Goal: Task Accomplishment & Management: Manage account settings

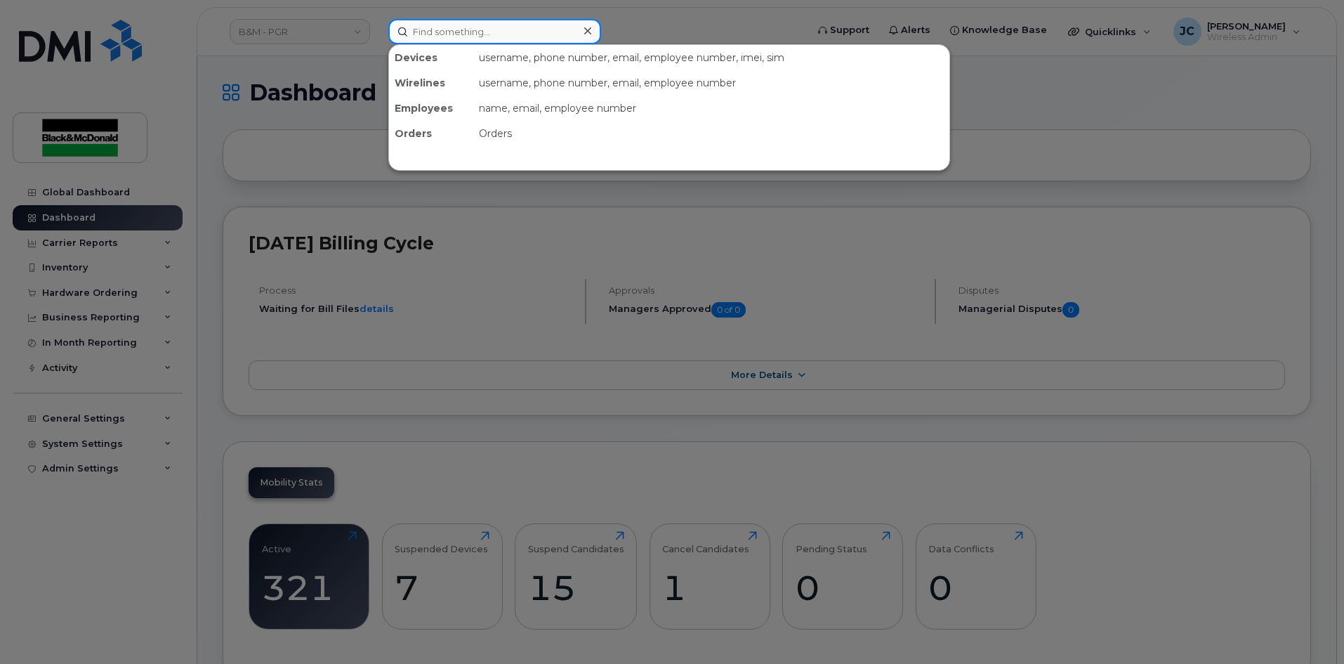
click at [436, 34] on input at bounding box center [494, 31] width 213 height 25
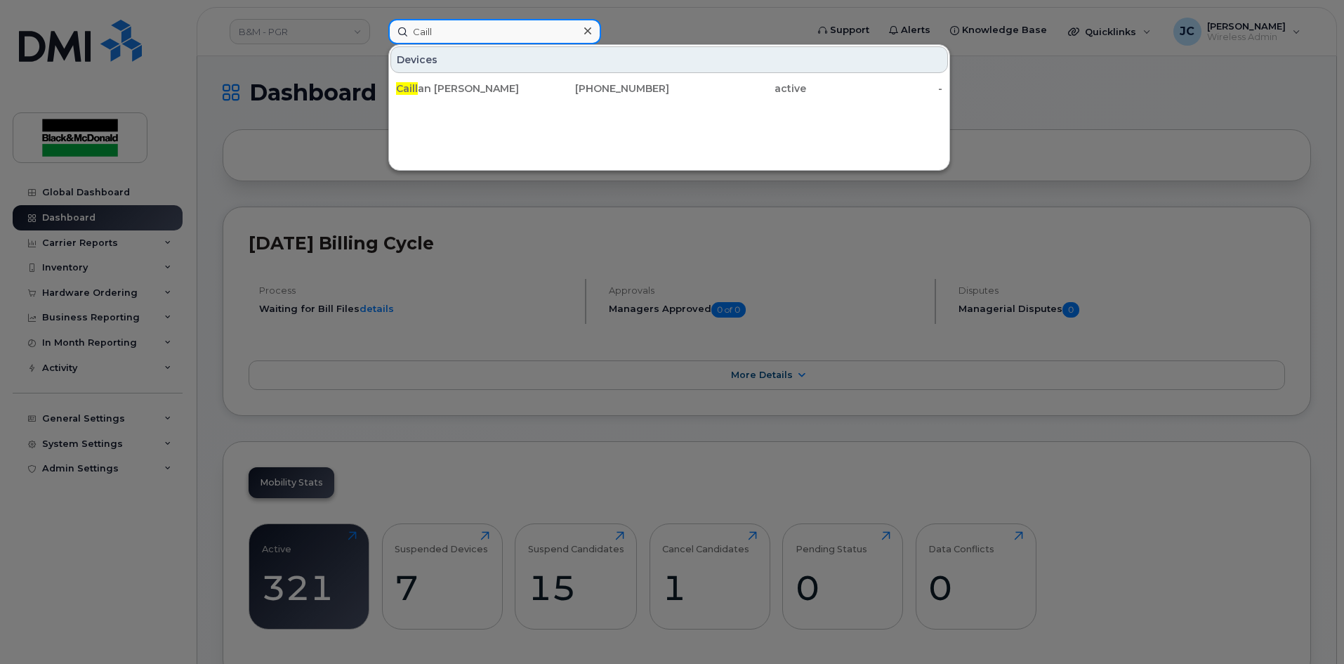
type input "Caill"
click at [657, 103] on div "Devices Caill an Norris 647-221-4729 active -" at bounding box center [669, 107] width 562 height 126
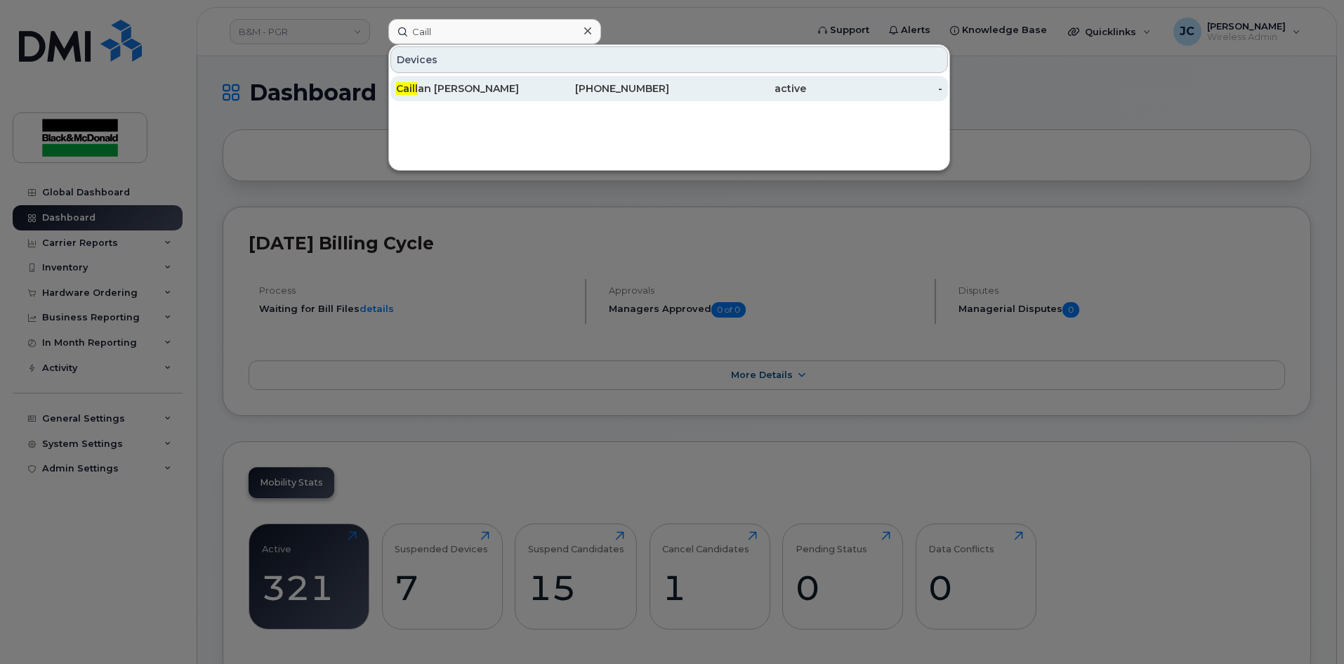
click at [657, 92] on div "647-221-4729" at bounding box center [601, 88] width 137 height 14
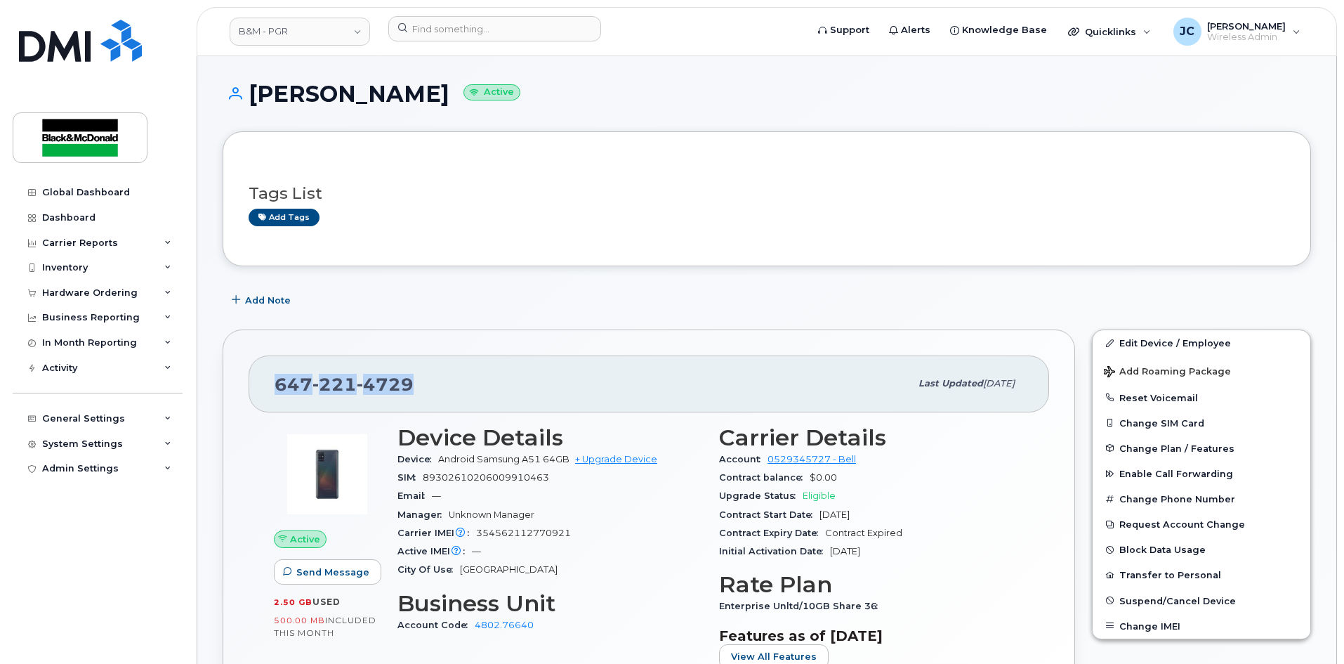
drag, startPoint x: 439, startPoint y: 383, endPoint x: 261, endPoint y: 371, distance: 178.0
click at [261, 371] on div "[PHONE_NUMBER] Last updated [DATE]" at bounding box center [649, 383] width 800 height 56
copy span "[PHONE_NUMBER]"
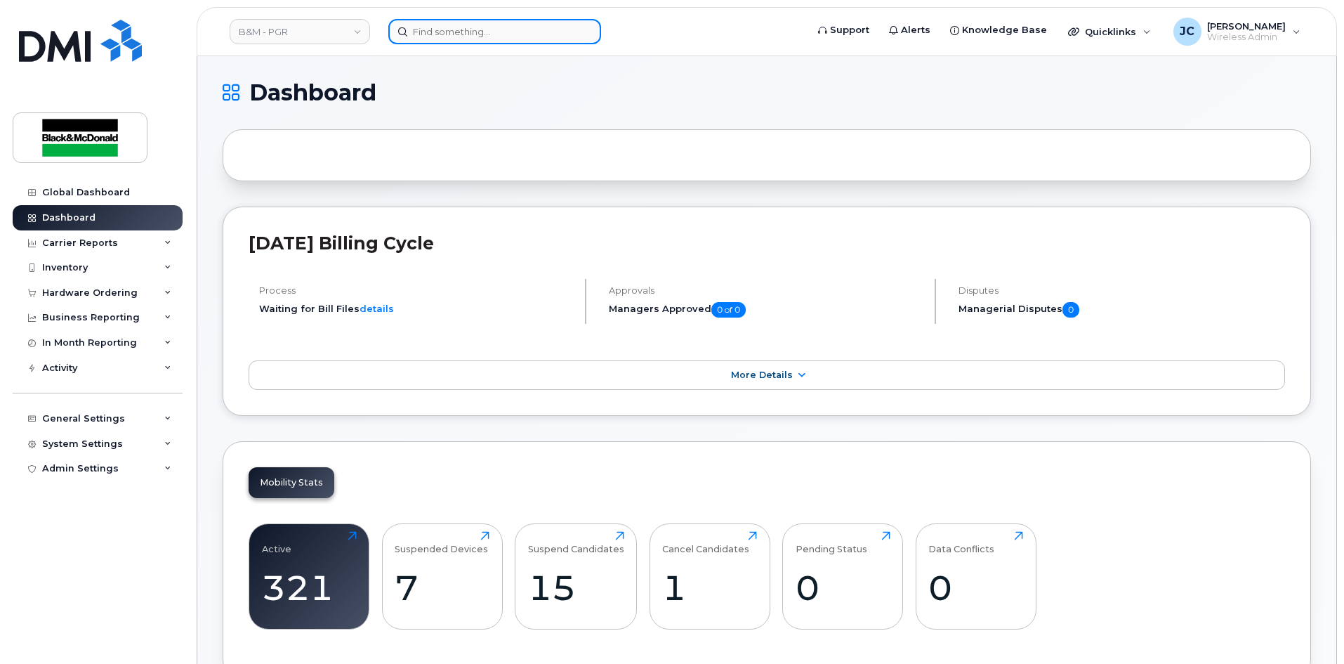
click at [470, 31] on input at bounding box center [494, 31] width 213 height 25
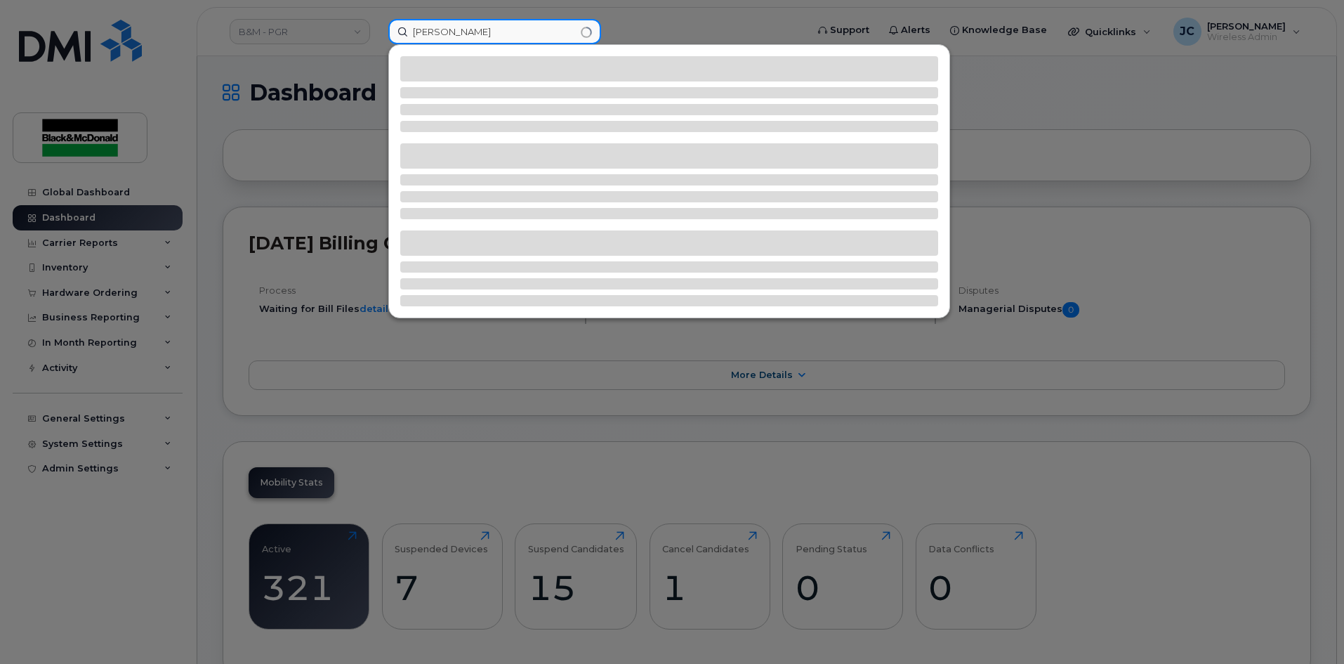
type input "john henderson"
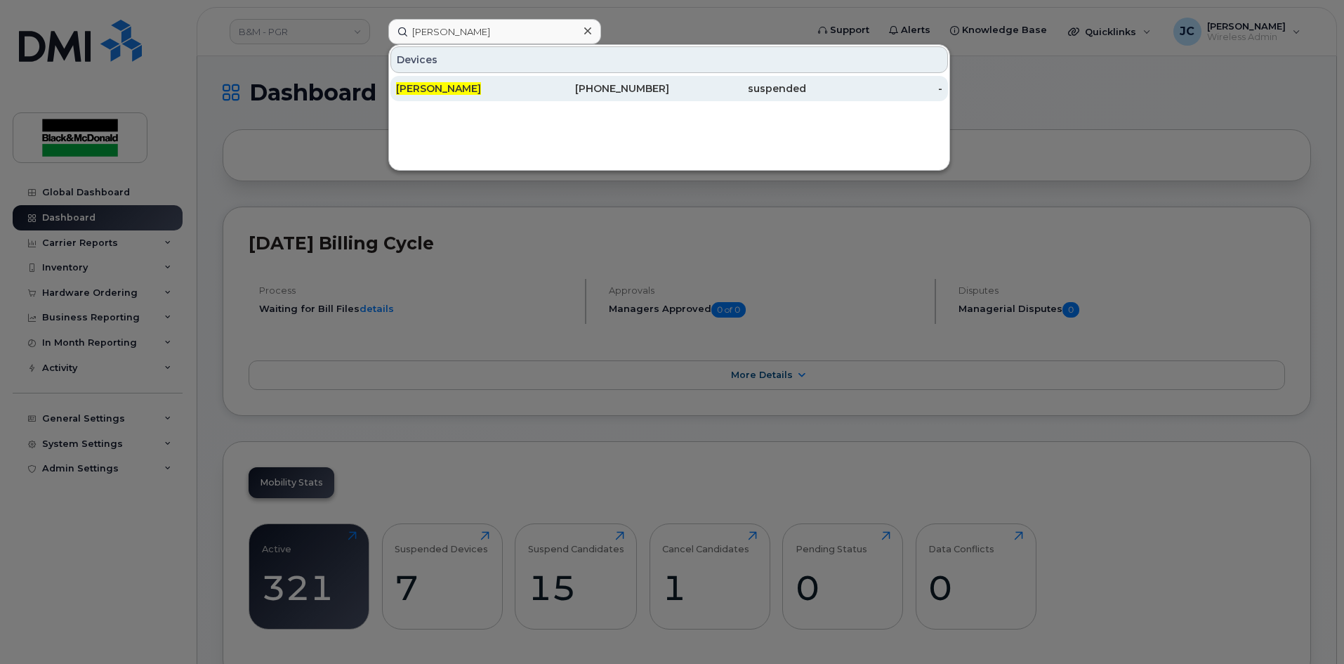
click at [654, 83] on div "905-260-1971" at bounding box center [601, 88] width 137 height 14
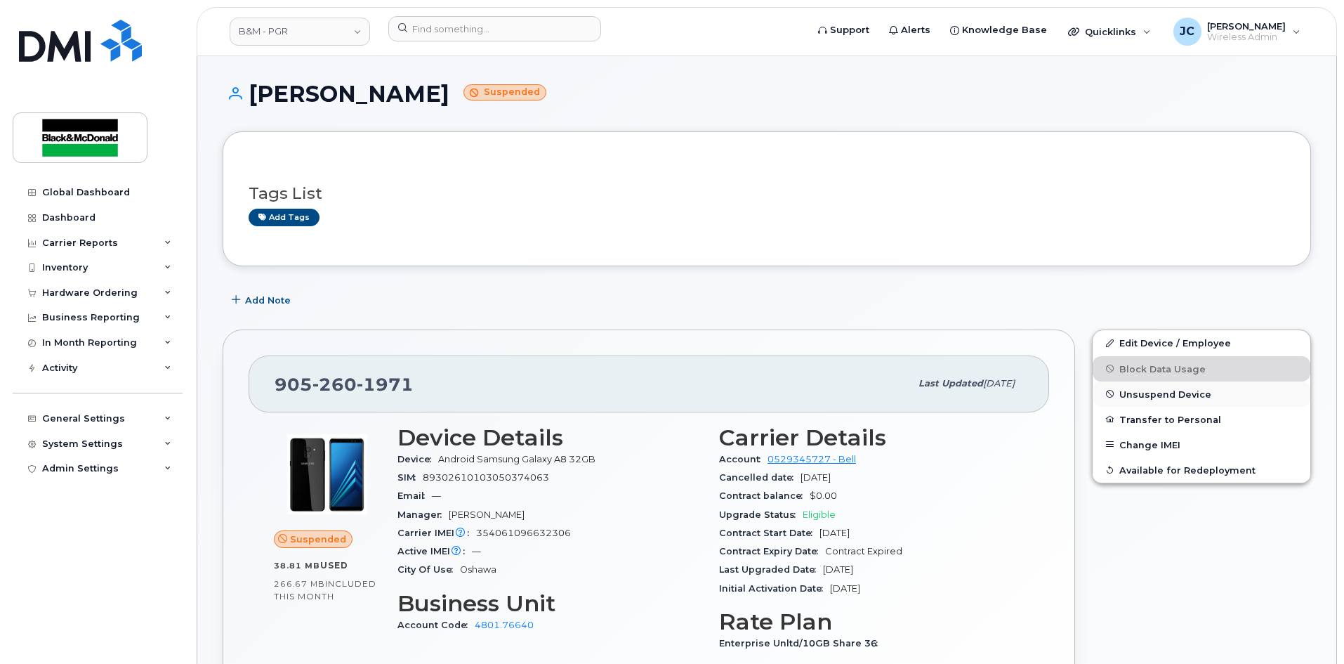
click at [1156, 396] on span "Unsuspend Device" at bounding box center [1165, 393] width 92 height 11
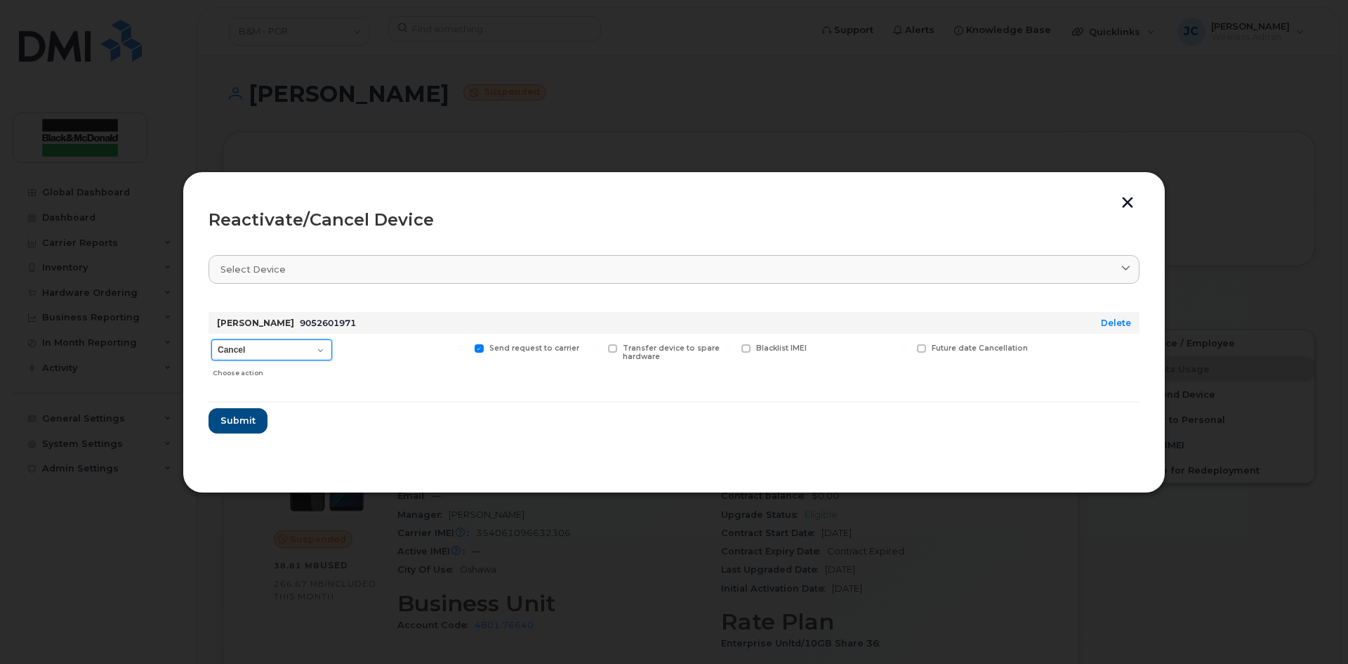
click at [319, 350] on select "Cancel Suspend - Extend Suspension Reactivate" at bounding box center [271, 349] width 121 height 21
select select "[object Object]"
click at [211, 339] on select "Cancel Suspend - Extend Suspension Reactivate" at bounding box center [271, 349] width 121 height 21
click at [239, 420] on span "Submit" at bounding box center [237, 420] width 35 height 13
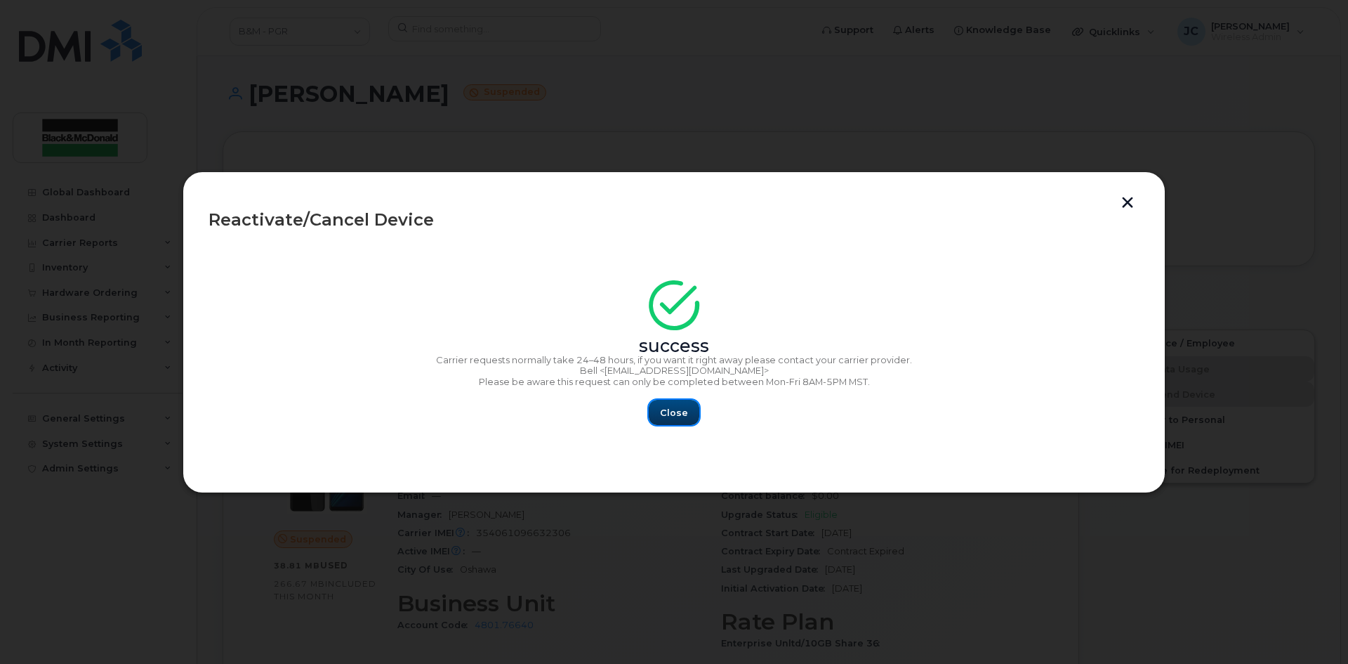
click at [684, 414] on span "Close" at bounding box center [674, 412] width 28 height 13
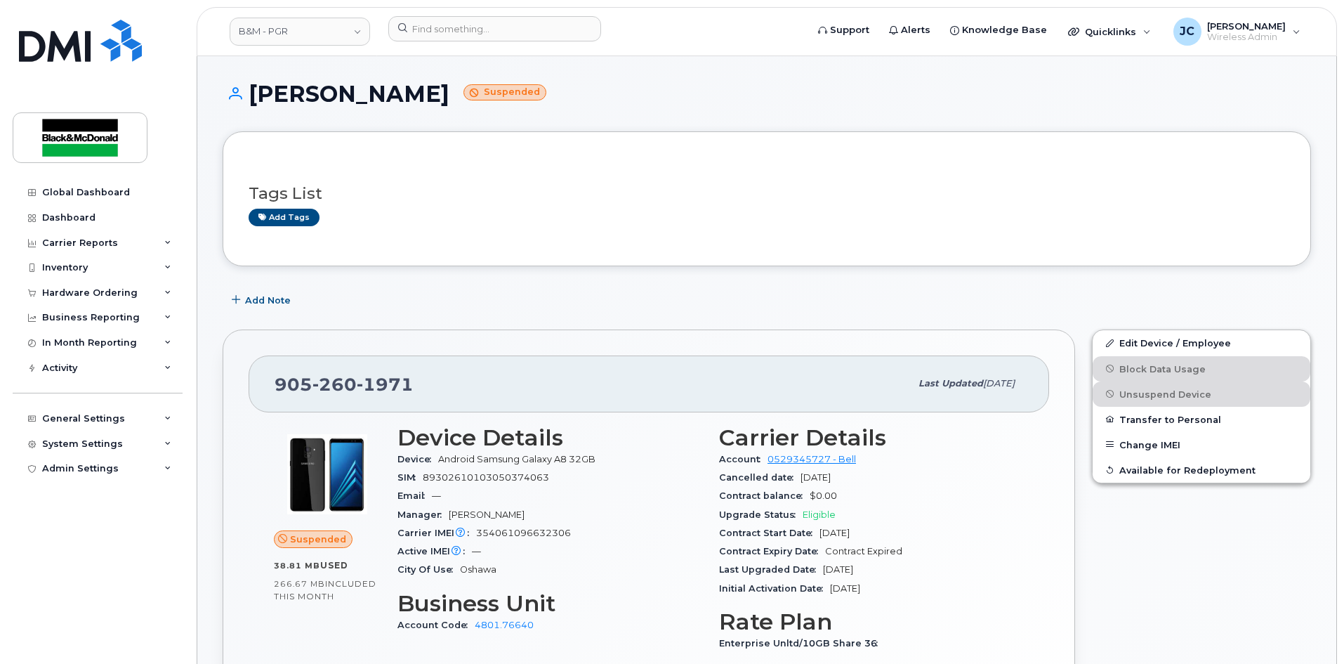
click at [432, 381] on div "[PHONE_NUMBER]" at bounding box center [592, 383] width 635 height 29
click at [1160, 341] on link "Edit Device / Employee" at bounding box center [1202, 342] width 218 height 25
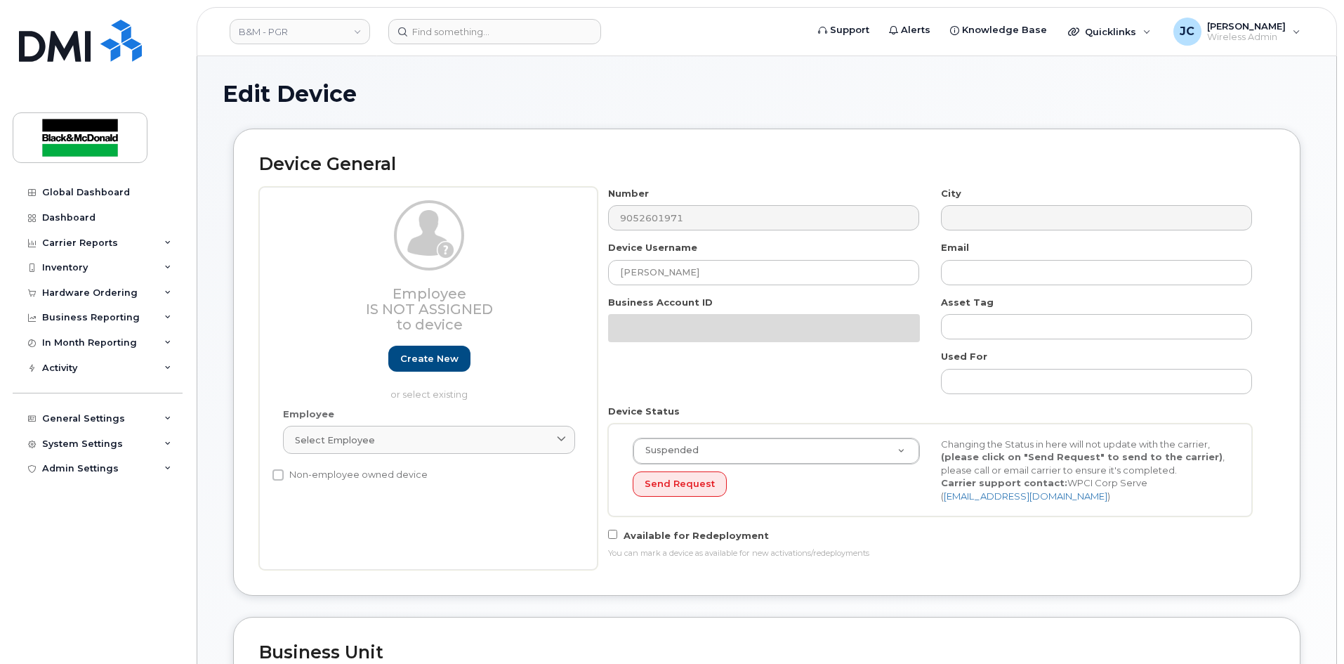
select select "91359"
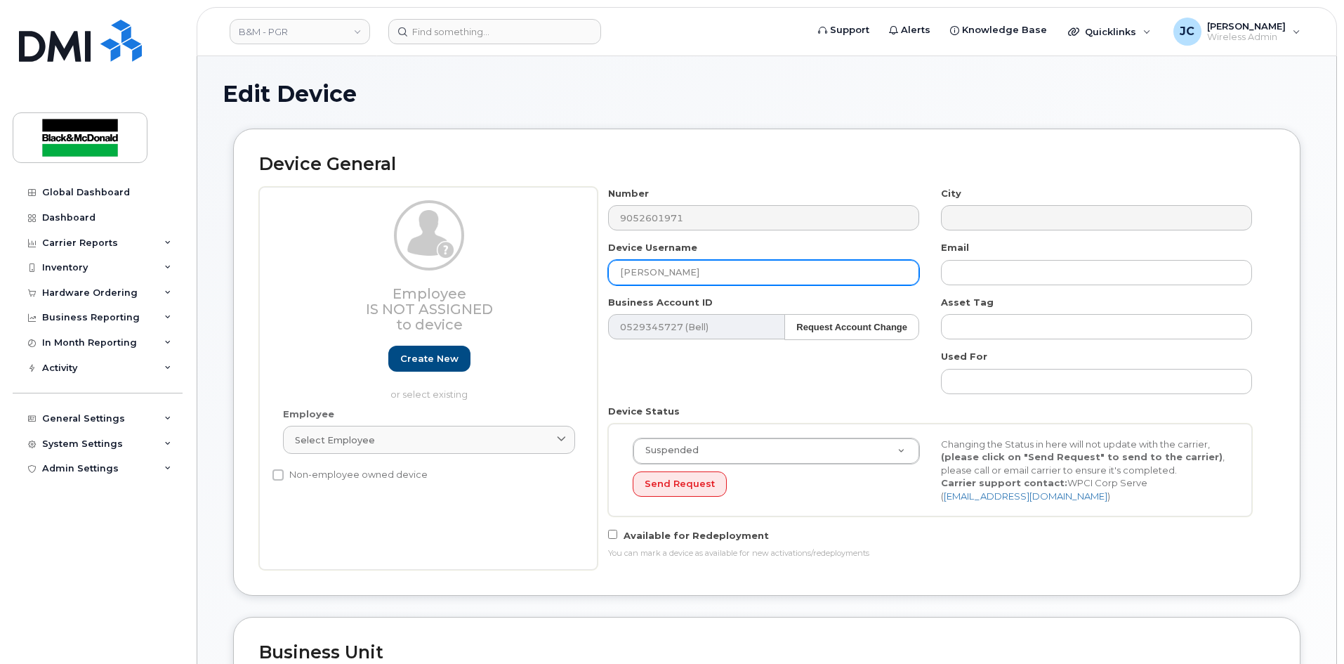
drag, startPoint x: 640, startPoint y: 275, endPoint x: 480, endPoint y: 300, distance: 162.1
click at [480, 301] on div "Employee Is not assigned to device Create new or select existing Employee Selec…" at bounding box center [766, 378] width 1015 height 383
type input "g"
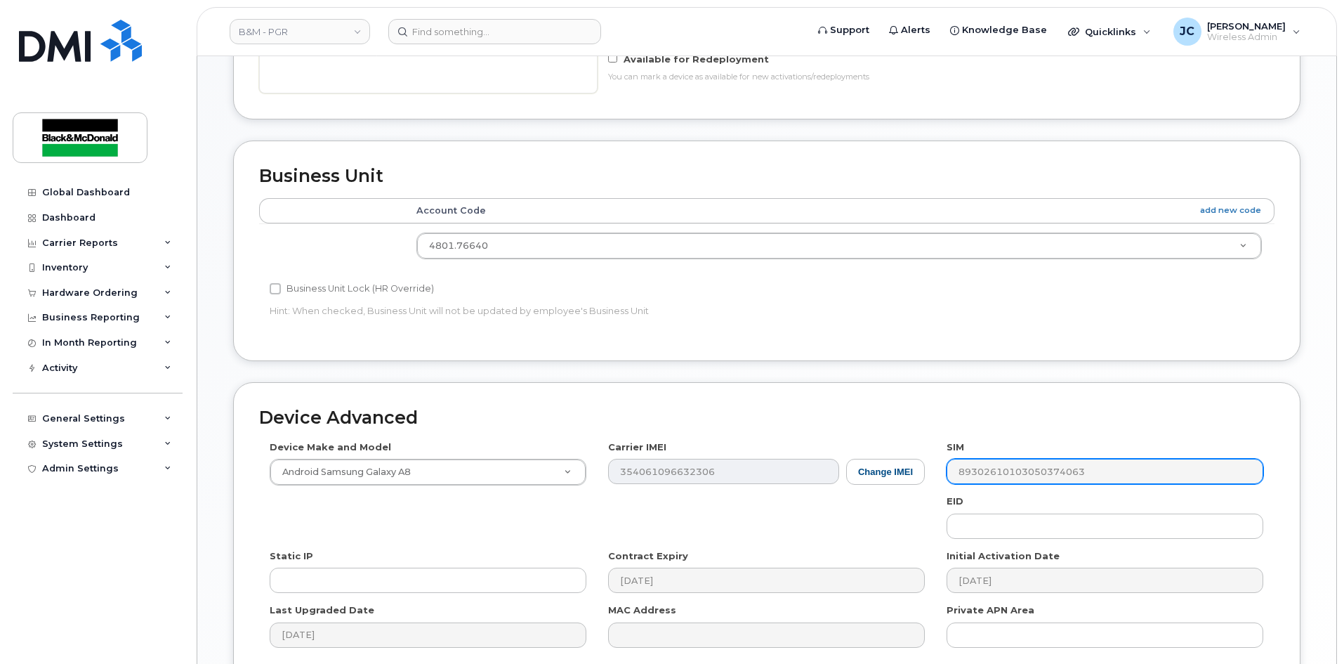
scroll to position [614, 0]
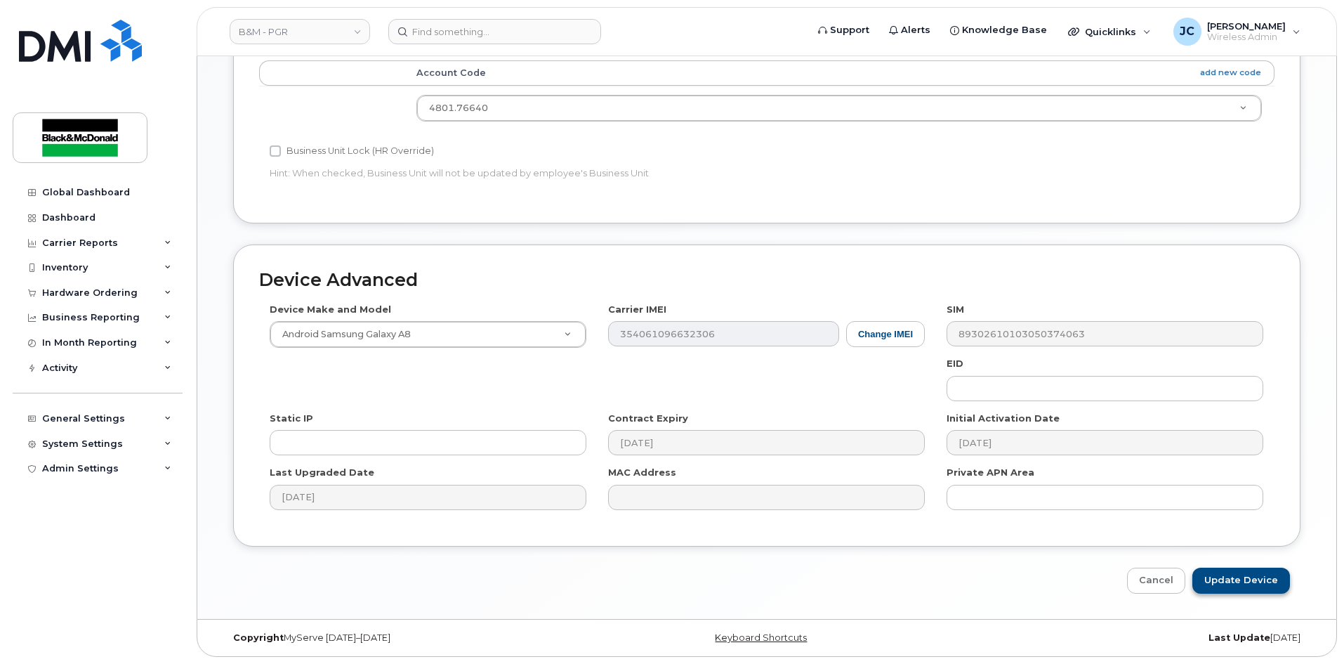
type input "[PERSON_NAME]"
click at [1249, 581] on input "Update Device" at bounding box center [1241, 580] width 98 height 26
type input "Saving..."
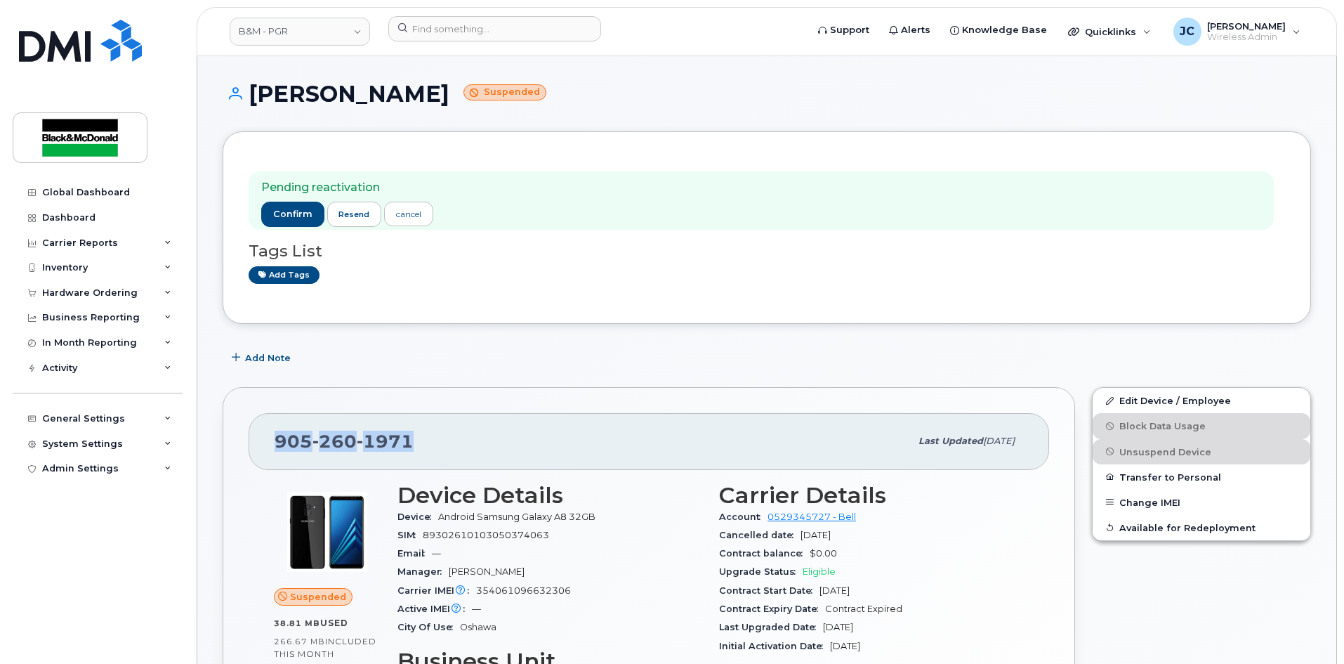
drag, startPoint x: 425, startPoint y: 440, endPoint x: 260, endPoint y: 453, distance: 164.8
click at [261, 454] on div "[PHONE_NUMBER] Last updated [DATE]" at bounding box center [649, 441] width 800 height 56
copy span "[PHONE_NUMBER]"
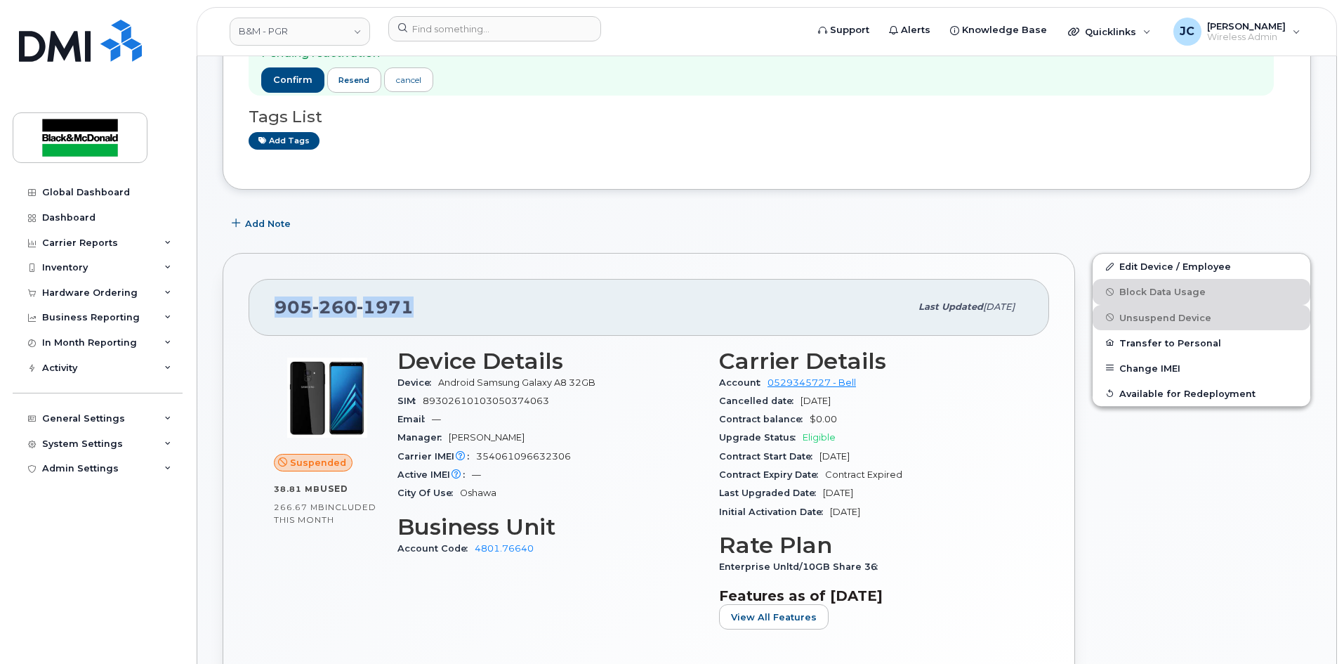
scroll to position [351, 0]
